Goal: Find specific page/section: Find specific page/section

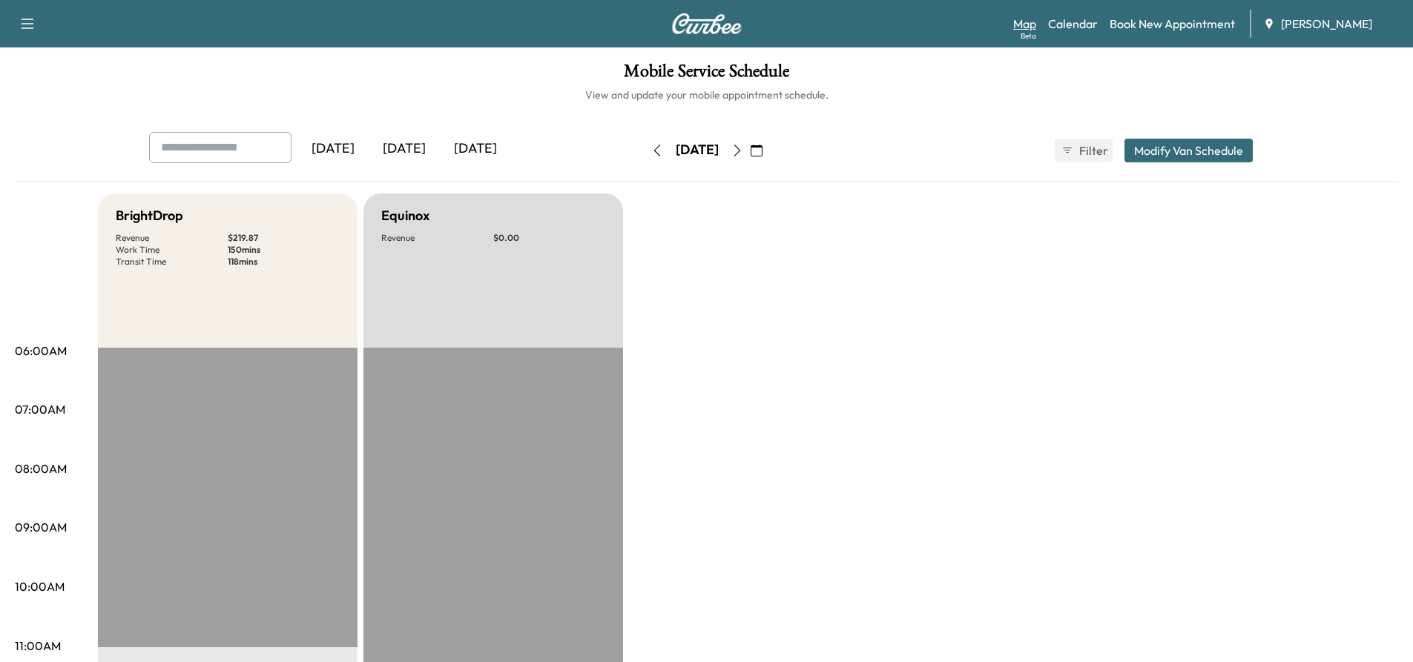
click at [1025, 24] on link "Map Beta" at bounding box center [1024, 24] width 23 height 18
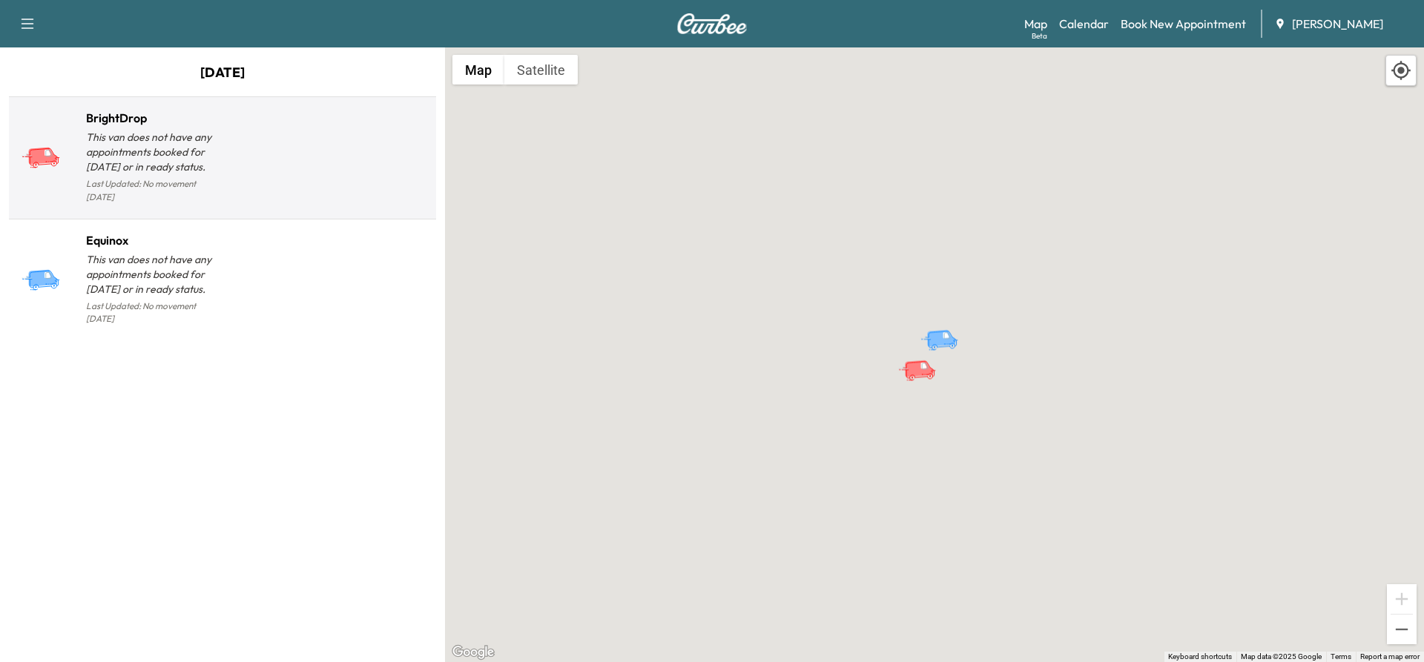
click at [155, 159] on p "This van does not have any appointments booked for [DATE] or in ready status." at bounding box center [154, 152] width 137 height 45
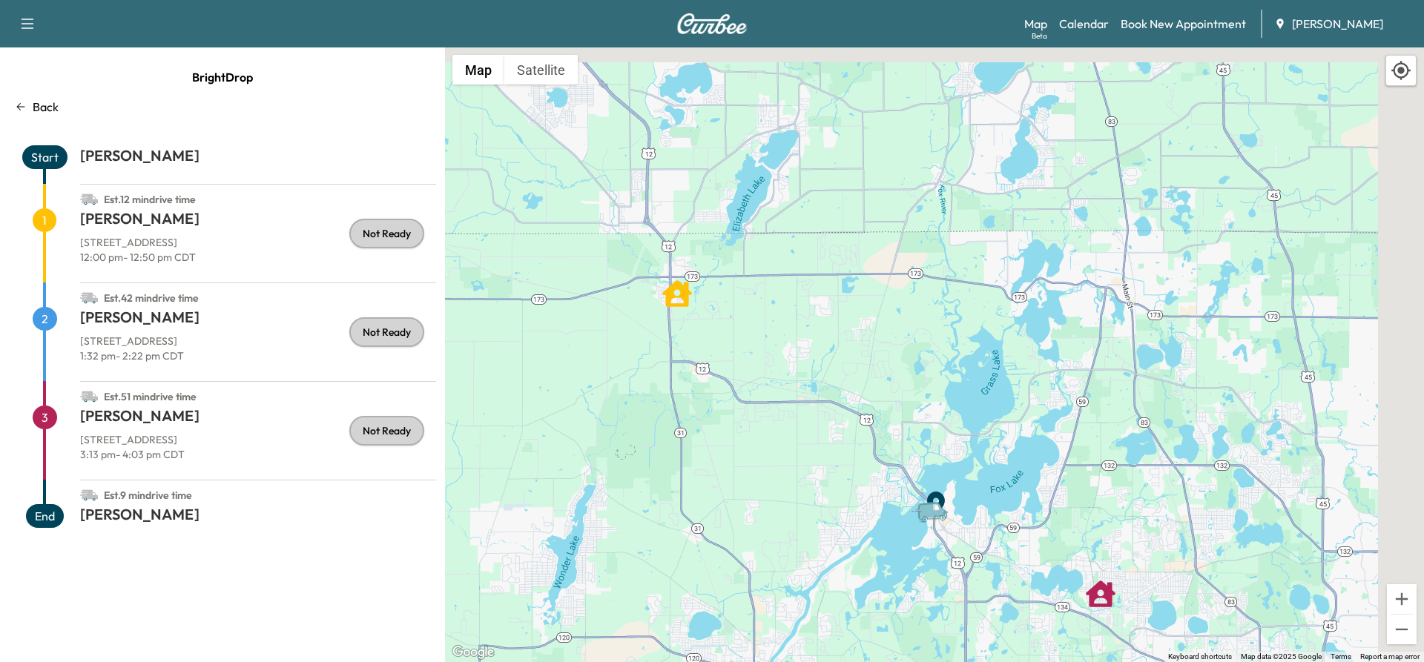
drag, startPoint x: 999, startPoint y: 247, endPoint x: 817, endPoint y: 540, distance: 344.8
click at [817, 540] on div "To activate drag with keyboard, press Alt + Enter. Once in keyboard drag state,…" at bounding box center [934, 354] width 979 height 615
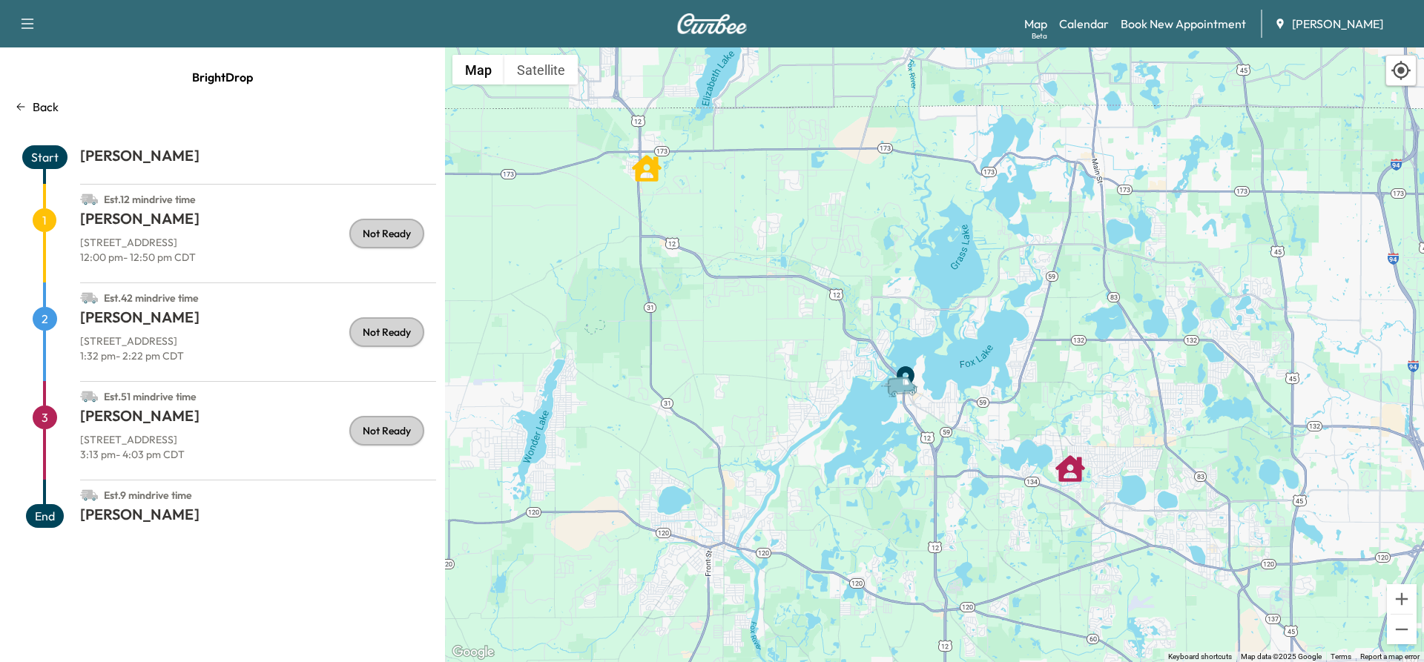
drag, startPoint x: 1010, startPoint y: 401, endPoint x: 921, endPoint y: 132, distance: 283.6
click at [923, 136] on div "To activate drag with keyboard, press Alt + Enter. Once in keyboard drag state,…" at bounding box center [934, 354] width 979 height 615
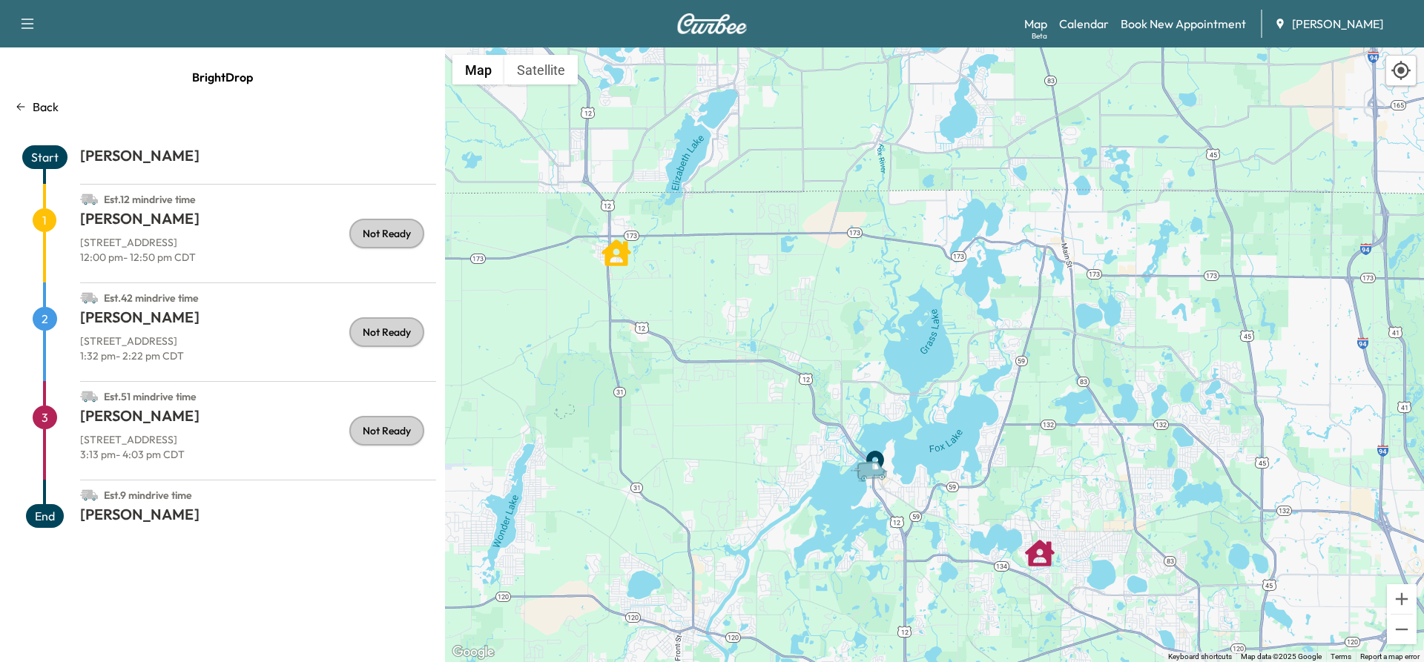
drag, startPoint x: 780, startPoint y: 296, endPoint x: 858, endPoint y: 605, distance: 318.1
click at [858, 605] on div "To activate drag with keyboard, press Alt + Enter. Once in keyboard drag state,…" at bounding box center [934, 354] width 979 height 615
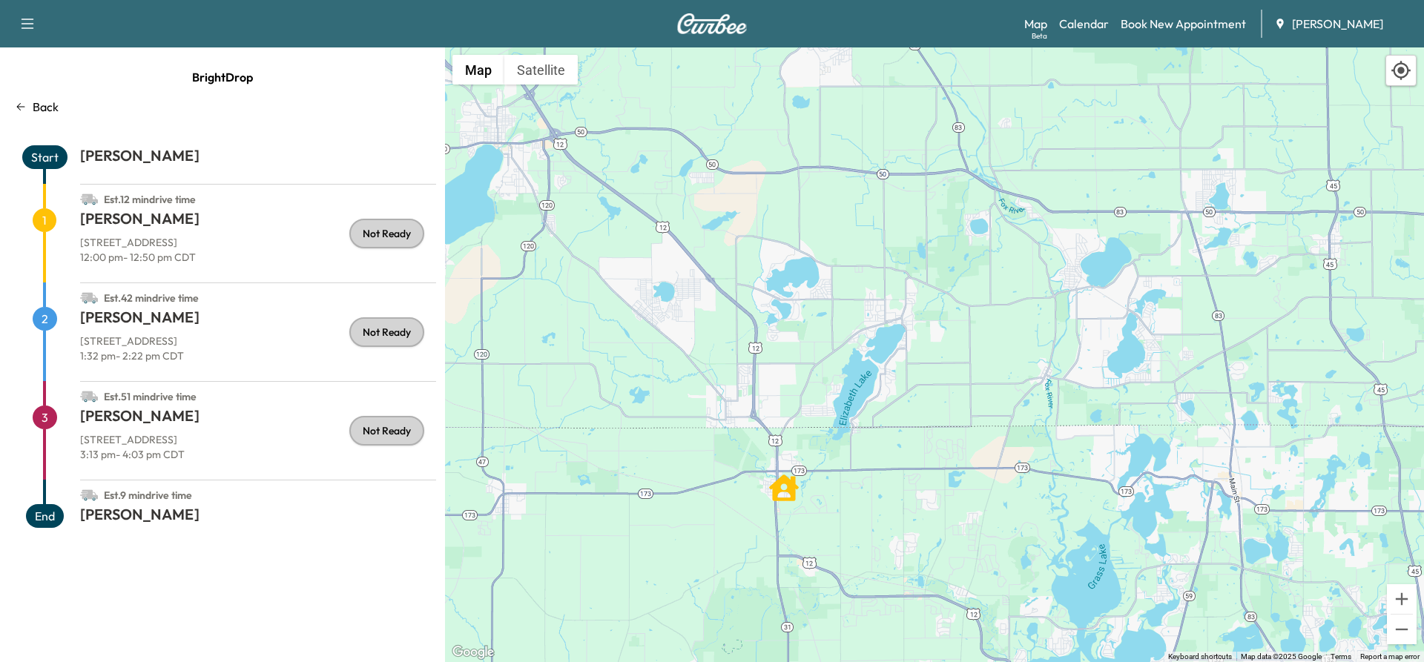
drag, startPoint x: 861, startPoint y: 338, endPoint x: 1025, endPoint y: 573, distance: 286.7
click at [1025, 573] on div "To activate drag with keyboard, press Alt + Enter. Once in keyboard drag state,…" at bounding box center [934, 354] width 979 height 615
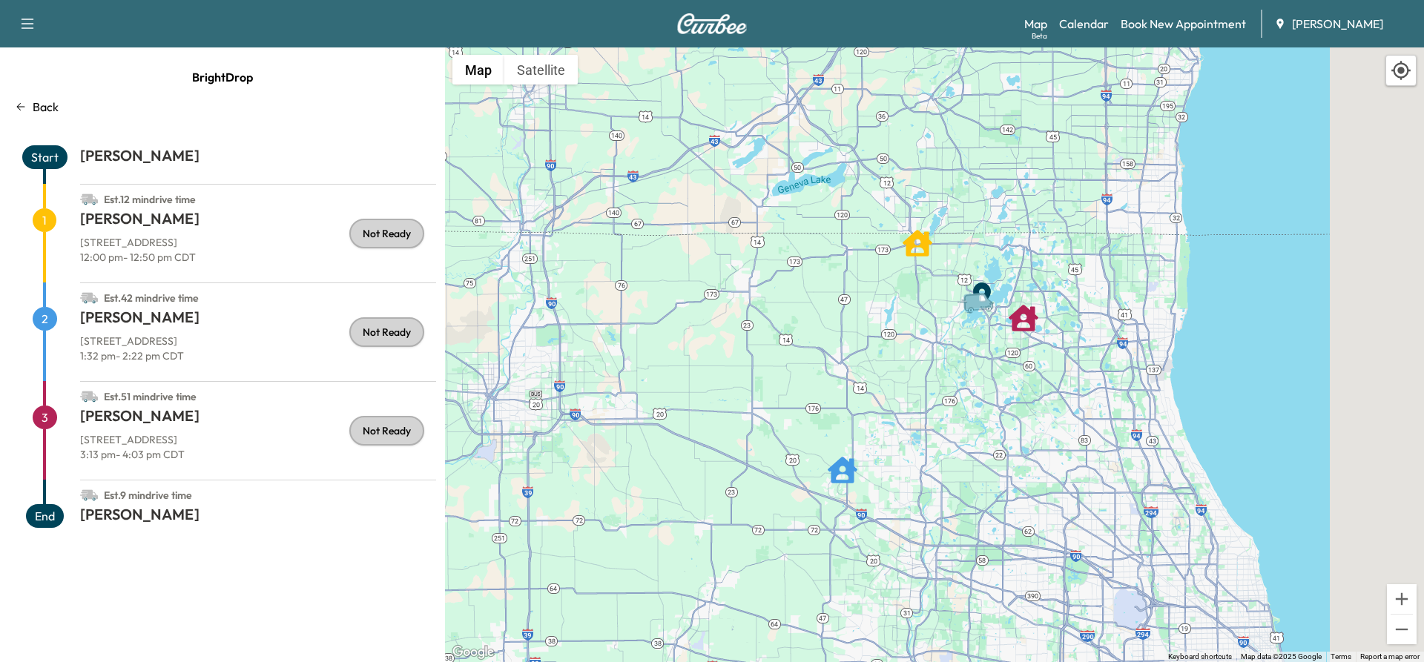
drag, startPoint x: 1049, startPoint y: 354, endPoint x: 953, endPoint y: 202, distance: 180.1
click at [953, 202] on div "To activate drag with keyboard, press Alt + Enter. Once in keyboard drag state,…" at bounding box center [934, 354] width 979 height 615
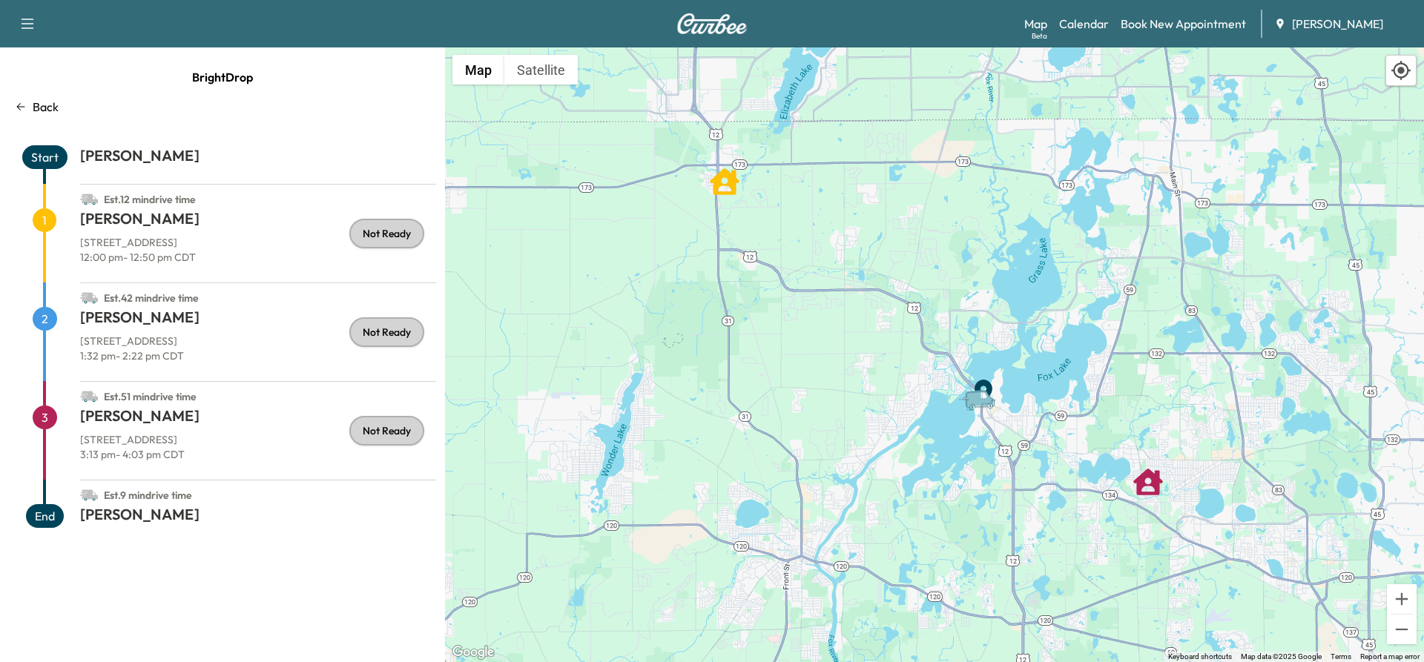
drag, startPoint x: 1098, startPoint y: 293, endPoint x: 930, endPoint y: 328, distance: 171.2
click at [930, 328] on div "To activate drag with keyboard, press Alt + Enter. Once in keyboard drag state,…" at bounding box center [934, 354] width 979 height 615
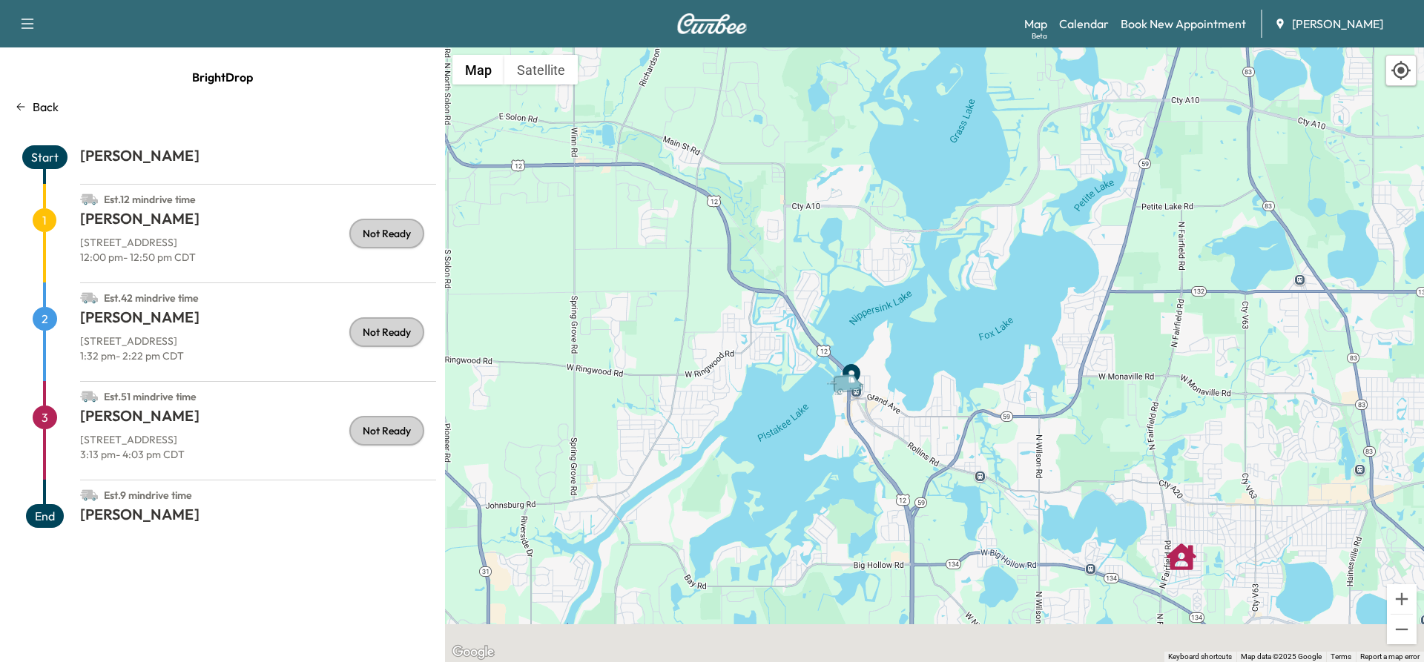
drag, startPoint x: 966, startPoint y: 400, endPoint x: 927, endPoint y: 271, distance: 134.9
click at [929, 272] on div "To activate drag with keyboard, press Alt + Enter. Once in keyboard drag state,…" at bounding box center [934, 354] width 979 height 615
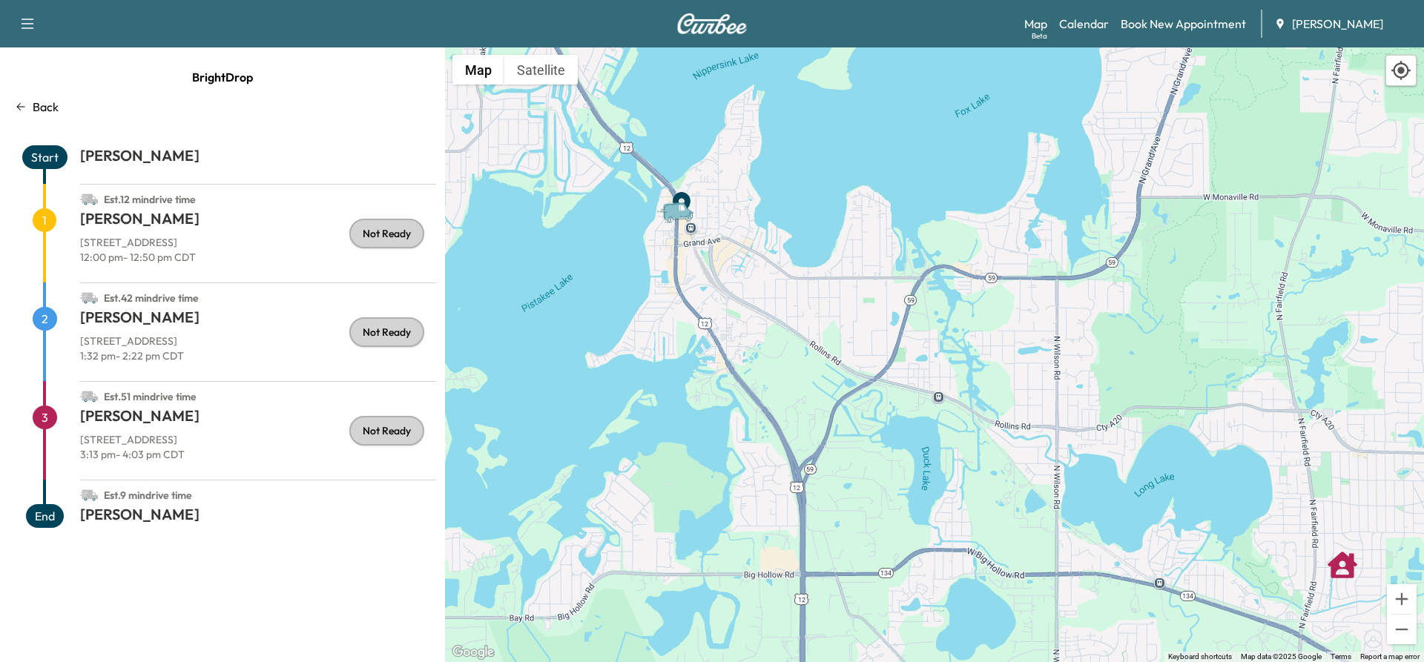
drag, startPoint x: 823, startPoint y: 389, endPoint x: 721, endPoint y: 138, distance: 270.6
click at [721, 138] on div "To activate drag with keyboard, press Alt + Enter. Once in keyboard drag state,…" at bounding box center [934, 354] width 979 height 615
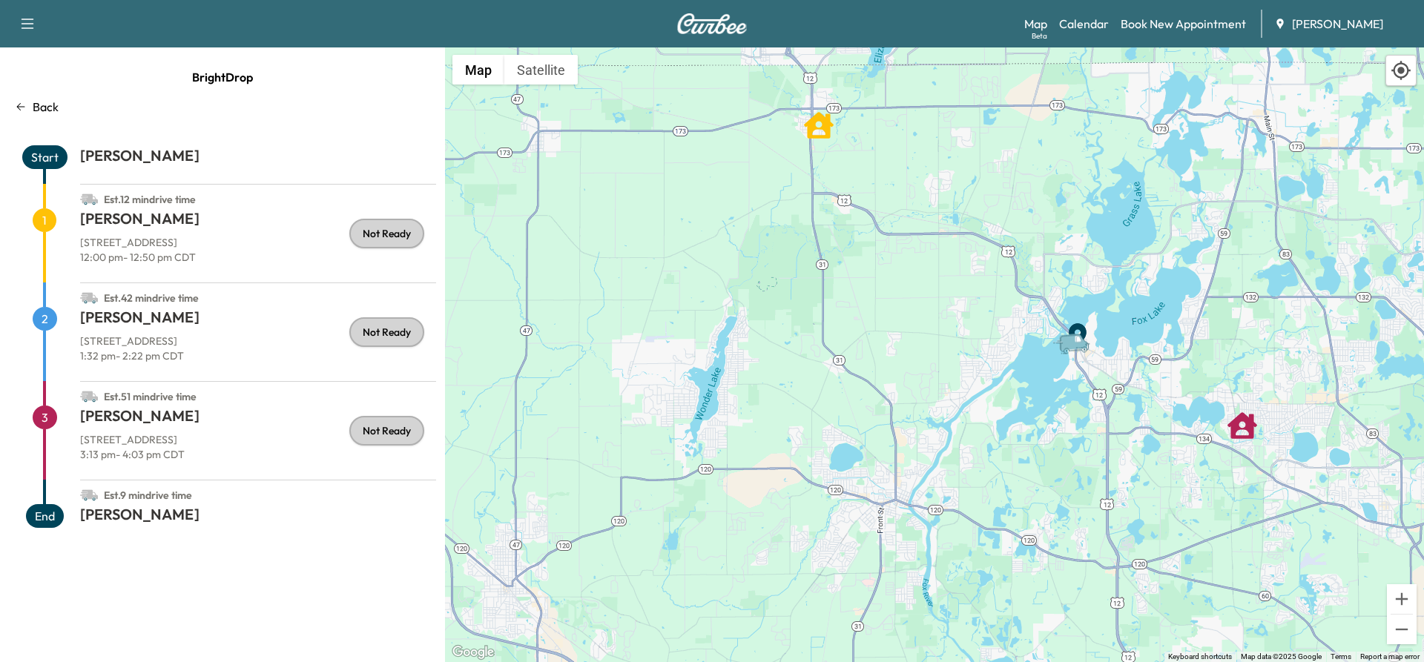
drag, startPoint x: 1021, startPoint y: 381, endPoint x: 805, endPoint y: 454, distance: 227.8
click at [805, 454] on div "To activate drag with keyboard, press Alt + Enter. Once in keyboard drag state,…" at bounding box center [934, 354] width 979 height 615
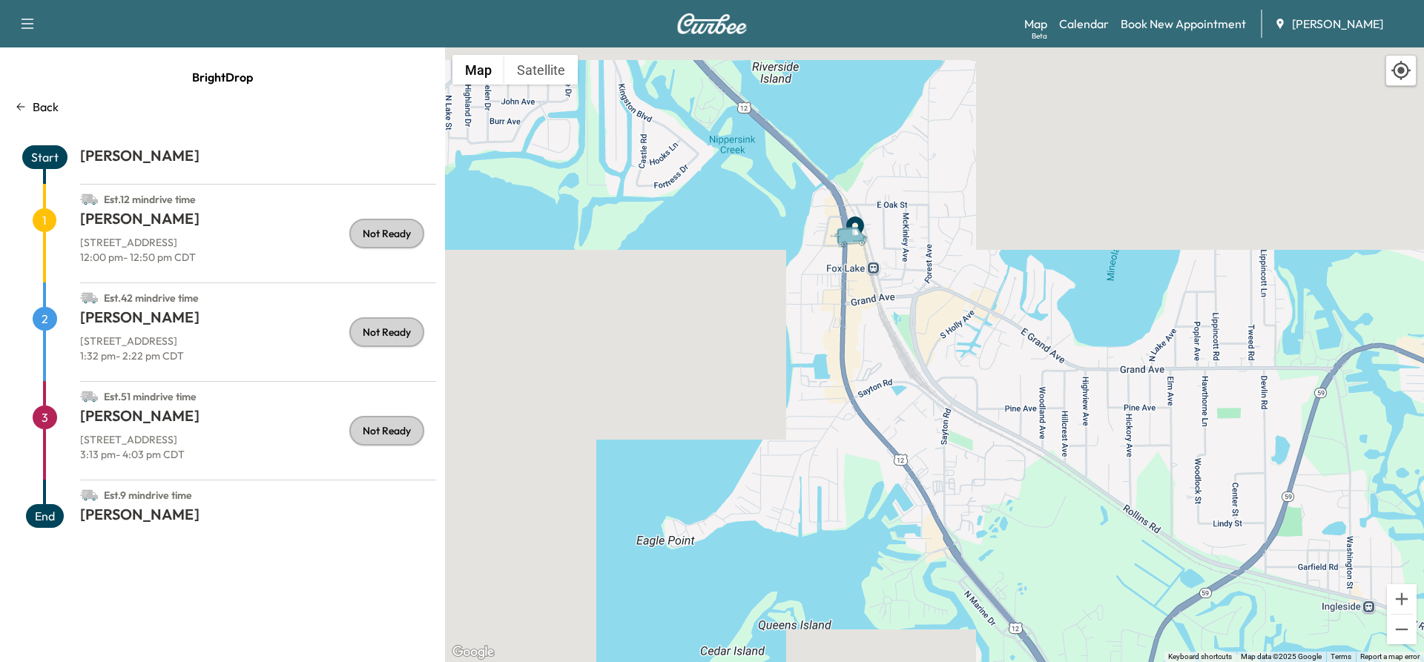
drag, startPoint x: 893, startPoint y: 292, endPoint x: 891, endPoint y: 370, distance: 77.9
click at [891, 370] on div "To activate drag with keyboard, press Alt + Enter. Once in keyboard drag state,…" at bounding box center [934, 354] width 979 height 615
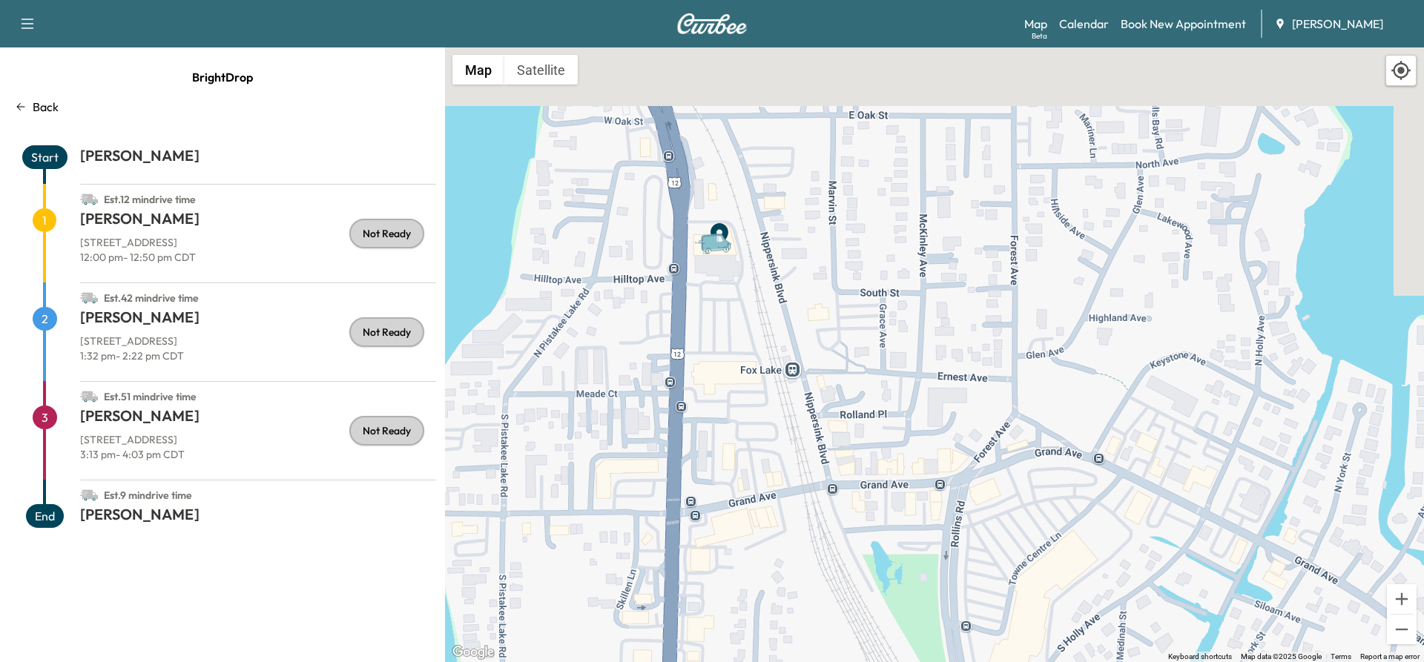
drag, startPoint x: 850, startPoint y: 309, endPoint x: 833, endPoint y: 611, distance: 302.4
click at [836, 641] on div "To activate drag with keyboard, press Alt + Enter. Once in keyboard drag state,…" at bounding box center [934, 354] width 979 height 615
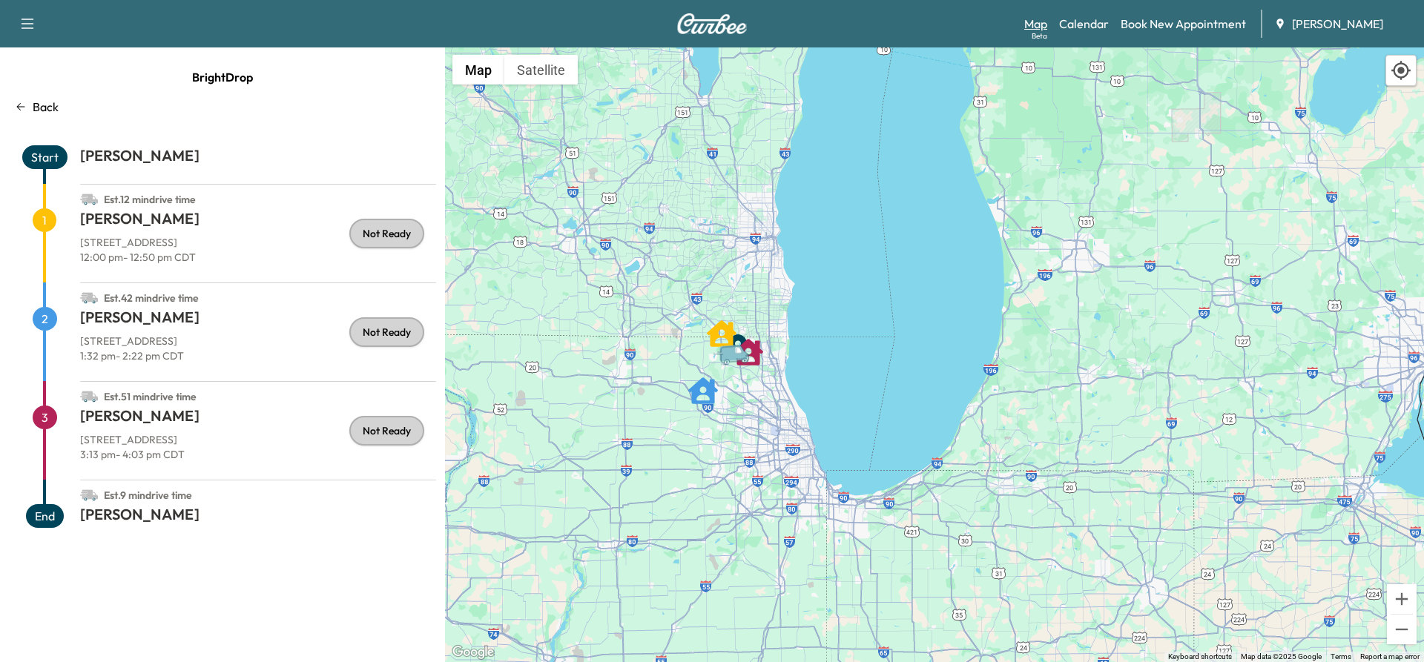
click at [1033, 25] on link "Map Beta" at bounding box center [1036, 24] width 23 height 18
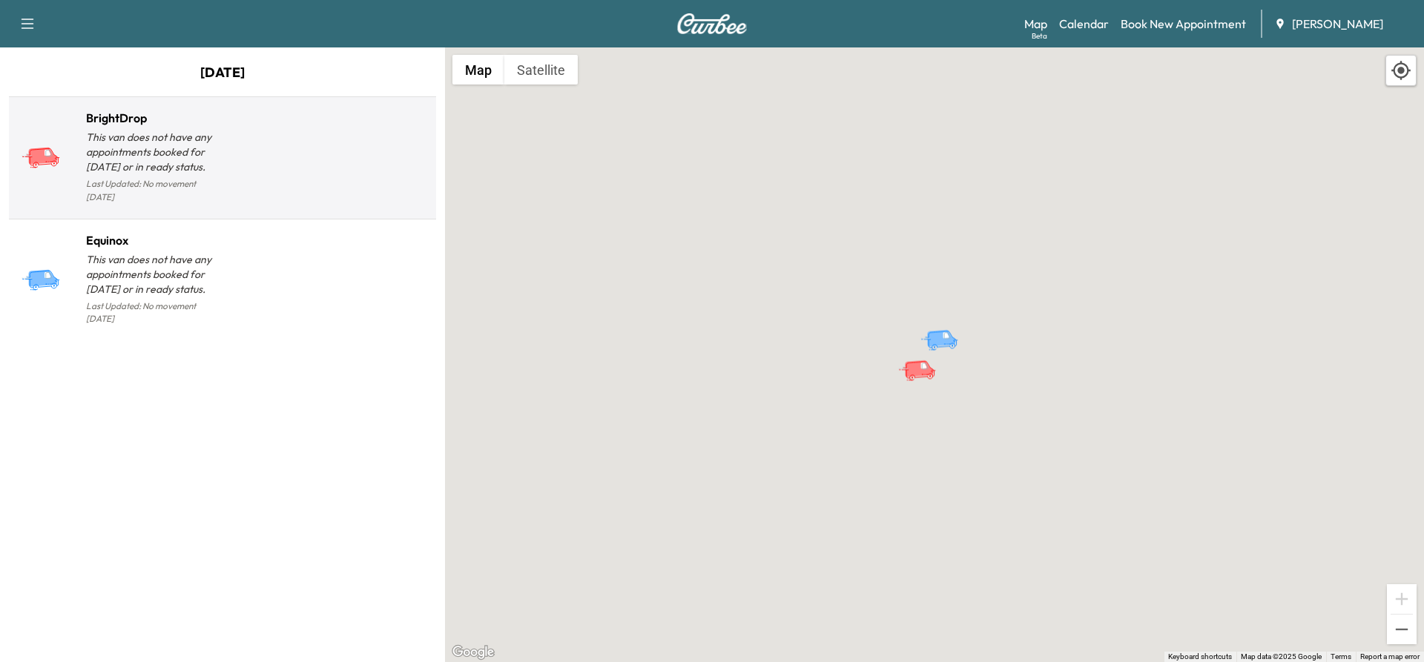
click at [230, 156] on div at bounding box center [327, 164] width 208 height 86
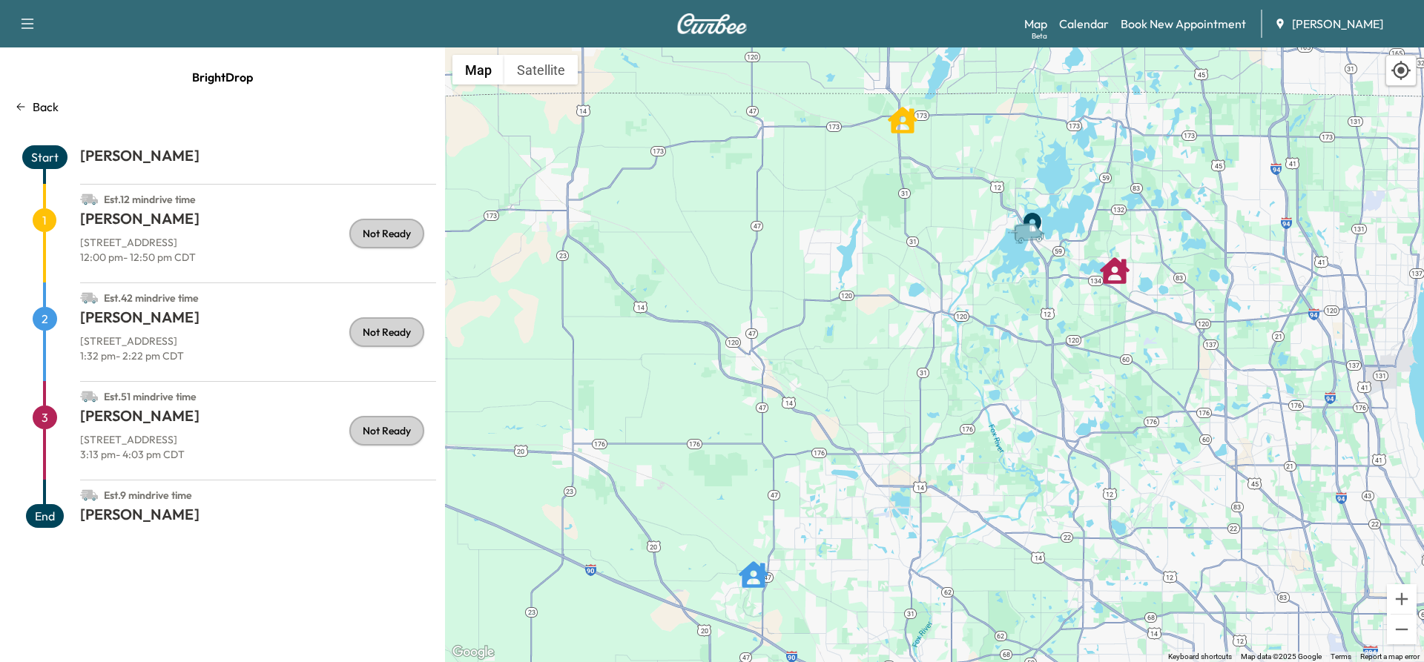
click at [60, 157] on span "Start" at bounding box center [44, 157] width 45 height 24
